Goal: Transaction & Acquisition: Book appointment/travel/reservation

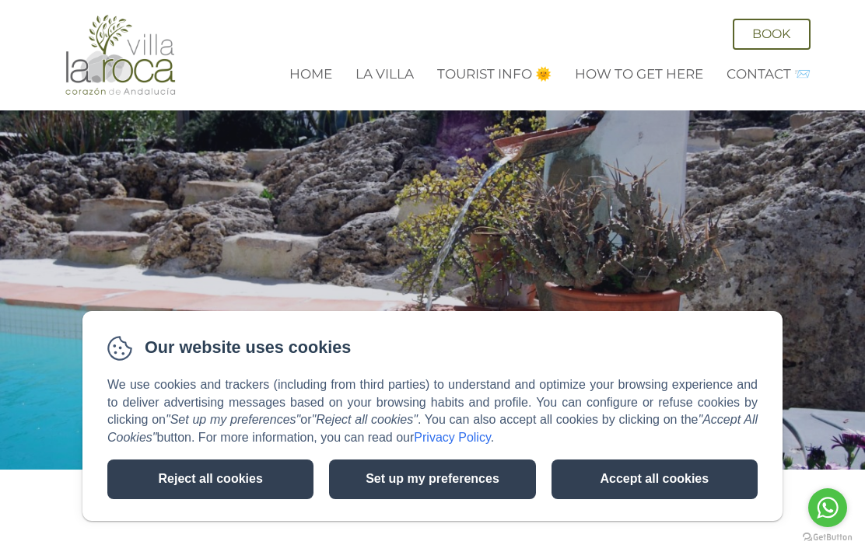
click at [646, 470] on button "Accept all cookies" at bounding box center [654, 480] width 206 height 40
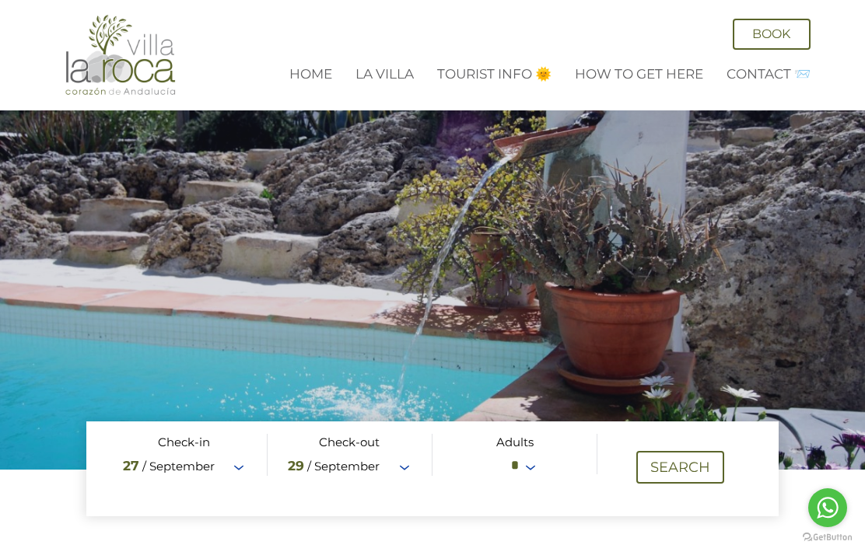
click at [376, 76] on link "La Villa" at bounding box center [384, 74] width 58 height 16
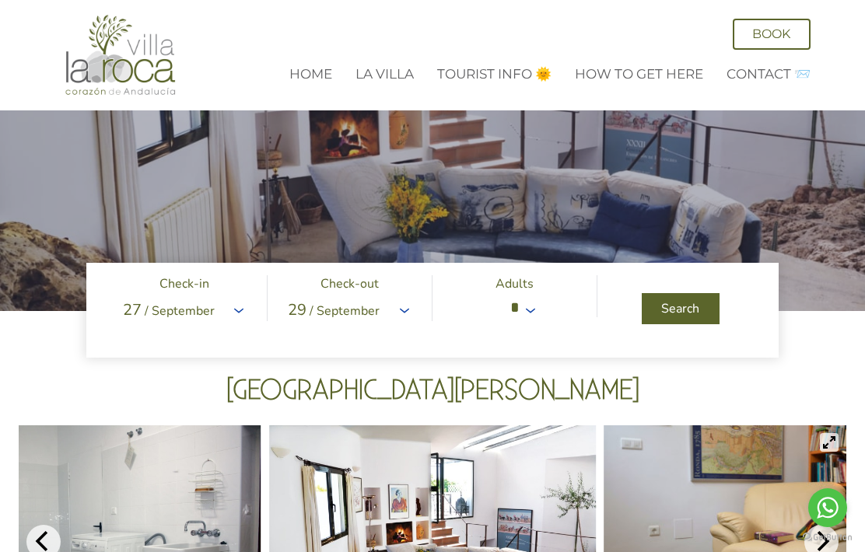
click at [239, 311] on span at bounding box center [432, 310] width 692 height 95
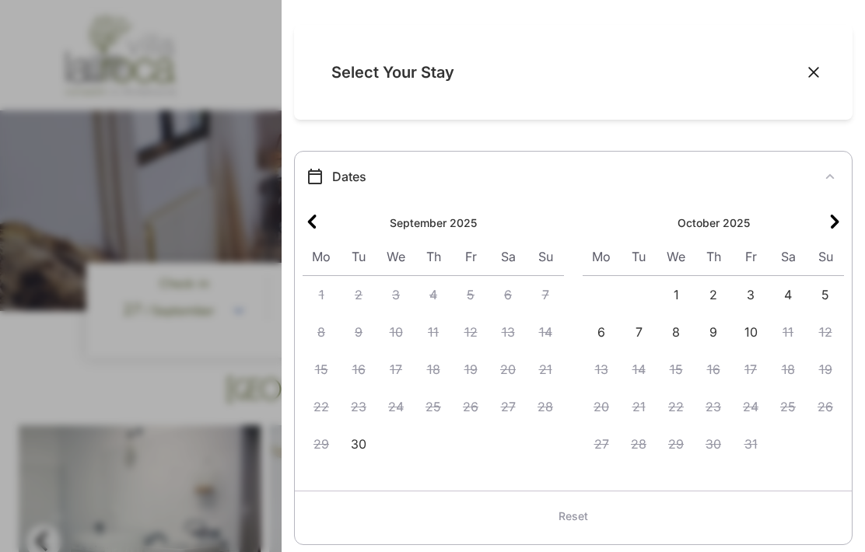
click at [835, 229] on icon "Next month" at bounding box center [834, 221] width 19 height 19
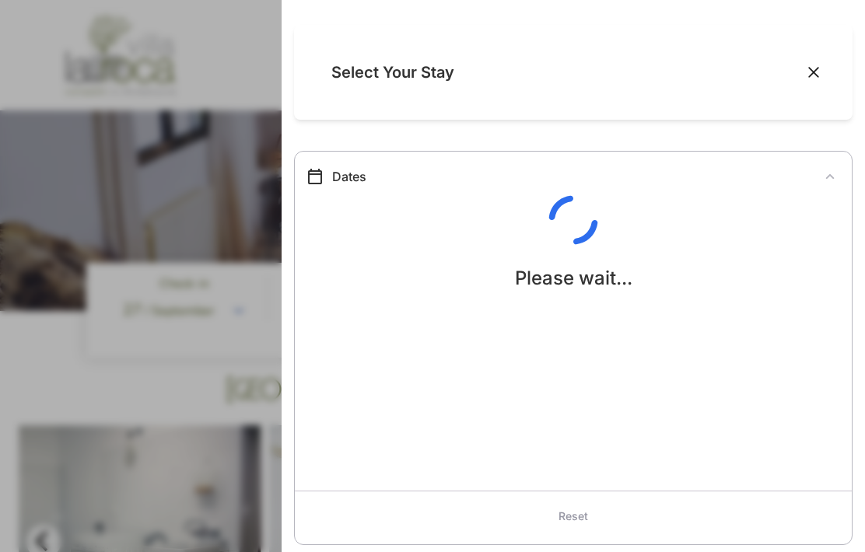
click at [835, 229] on div "Please wait..." at bounding box center [573, 243] width 557 height 97
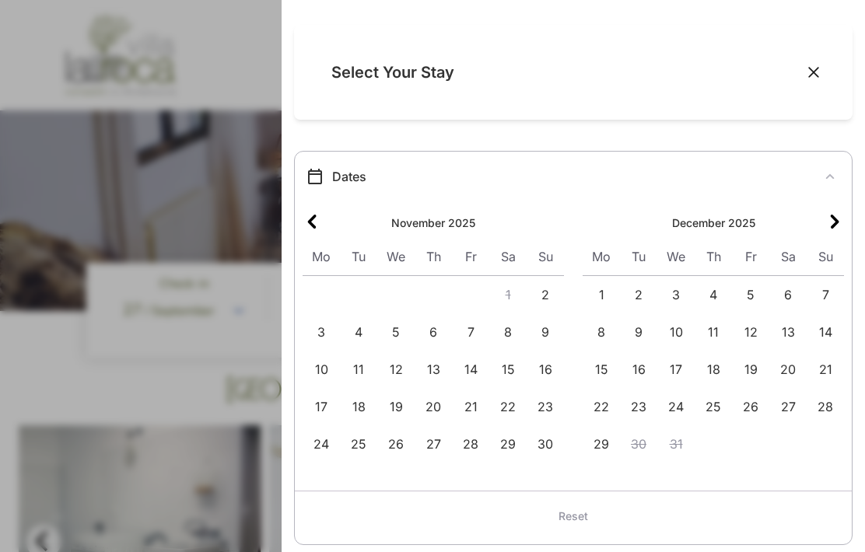
click at [829, 222] on icon "Next month" at bounding box center [834, 221] width 19 height 19
click at [834, 220] on icon "Next month" at bounding box center [834, 221] width 19 height 19
click at [830, 222] on icon "Next month" at bounding box center [834, 221] width 19 height 19
click at [830, 223] on icon "Next month" at bounding box center [834, 221] width 19 height 19
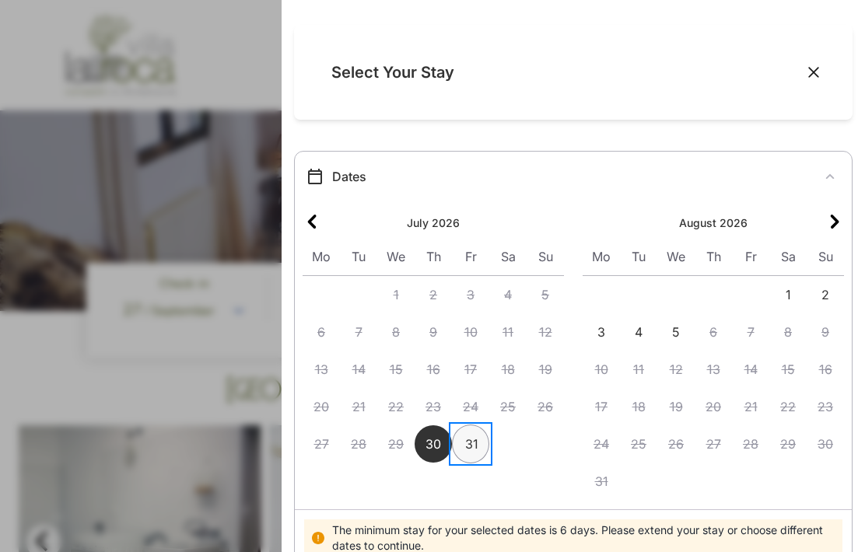
click at [472, 439] on span "31" at bounding box center [471, 443] width 37 height 37
click at [817, 88] on div "Select Your Stay" at bounding box center [576, 73] width 490 height 58
click at [820, 73] on icon "Close" at bounding box center [814, 73] width 16 height 16
